Goal: Task Accomplishment & Management: Manage account settings

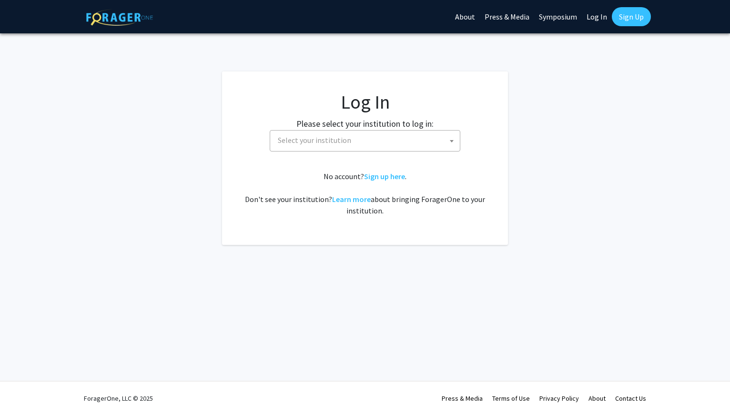
select select
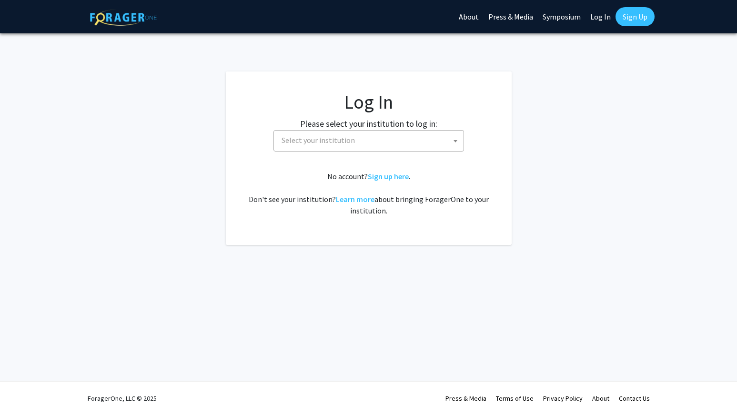
click at [440, 144] on span "Select your institution" at bounding box center [371, 141] width 186 height 20
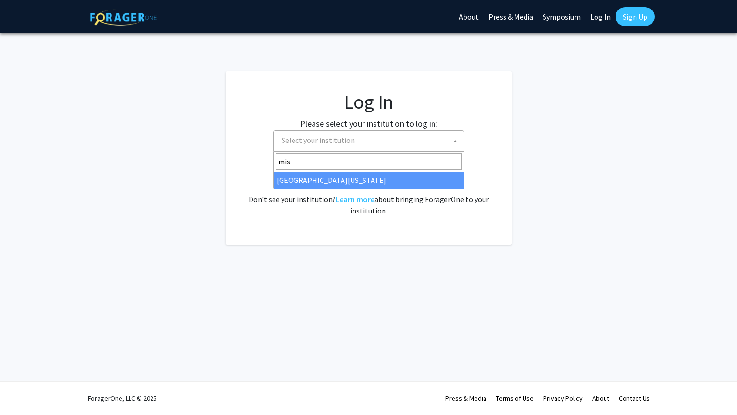
type input "mis"
select select "33"
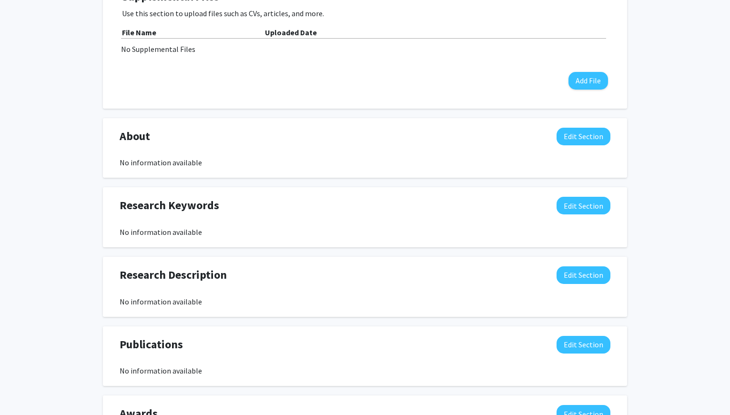
scroll to position [320, 0]
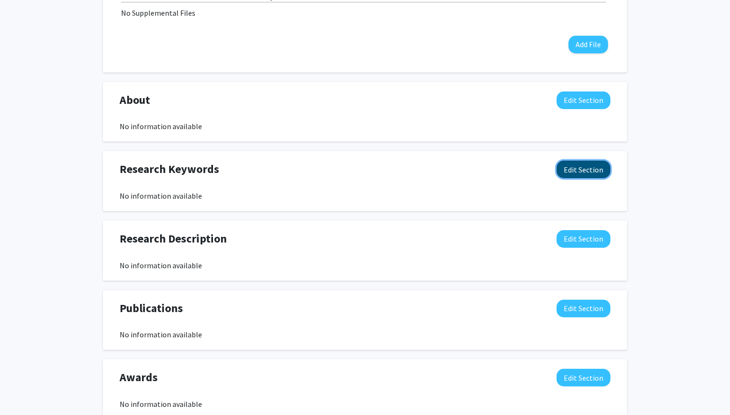
click at [570, 167] on button "Edit Section" at bounding box center [584, 170] width 54 height 18
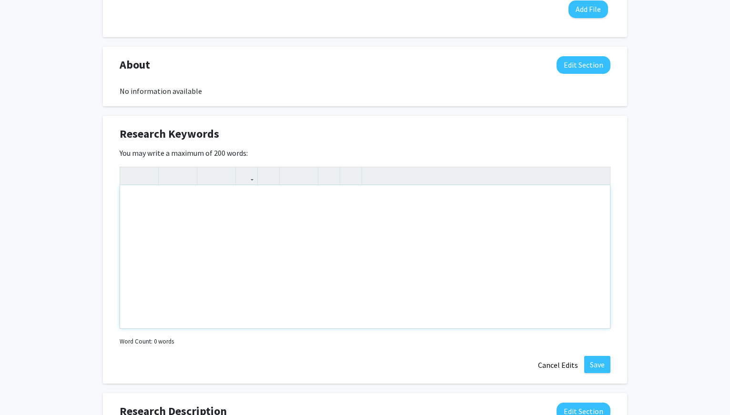
scroll to position [395, 0]
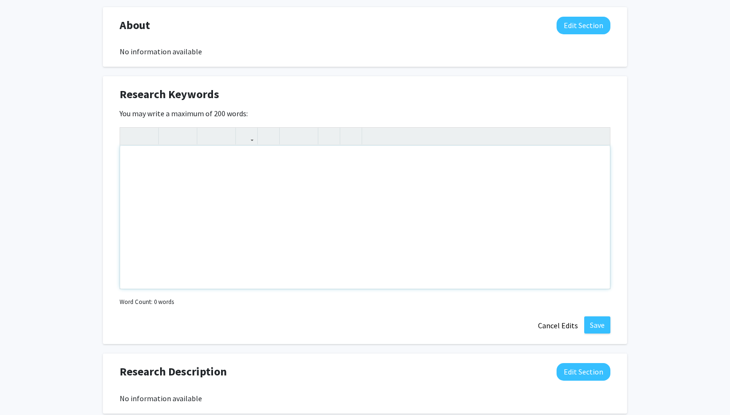
click at [498, 222] on div "Note to users with screen readers: Please deactivate our accessibility plugin f…" at bounding box center [365, 217] width 490 height 143
type textarea "History, women's history, American political history, cultural history, film, s…"
click at [601, 322] on button "Save" at bounding box center [597, 324] width 26 height 17
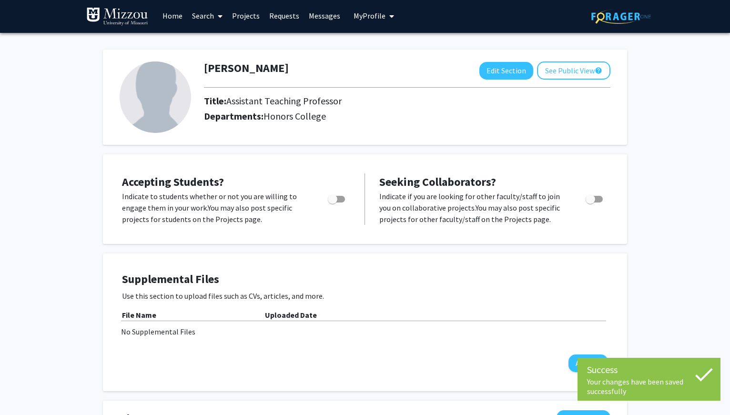
scroll to position [0, 0]
